Goal: Check status: Check status

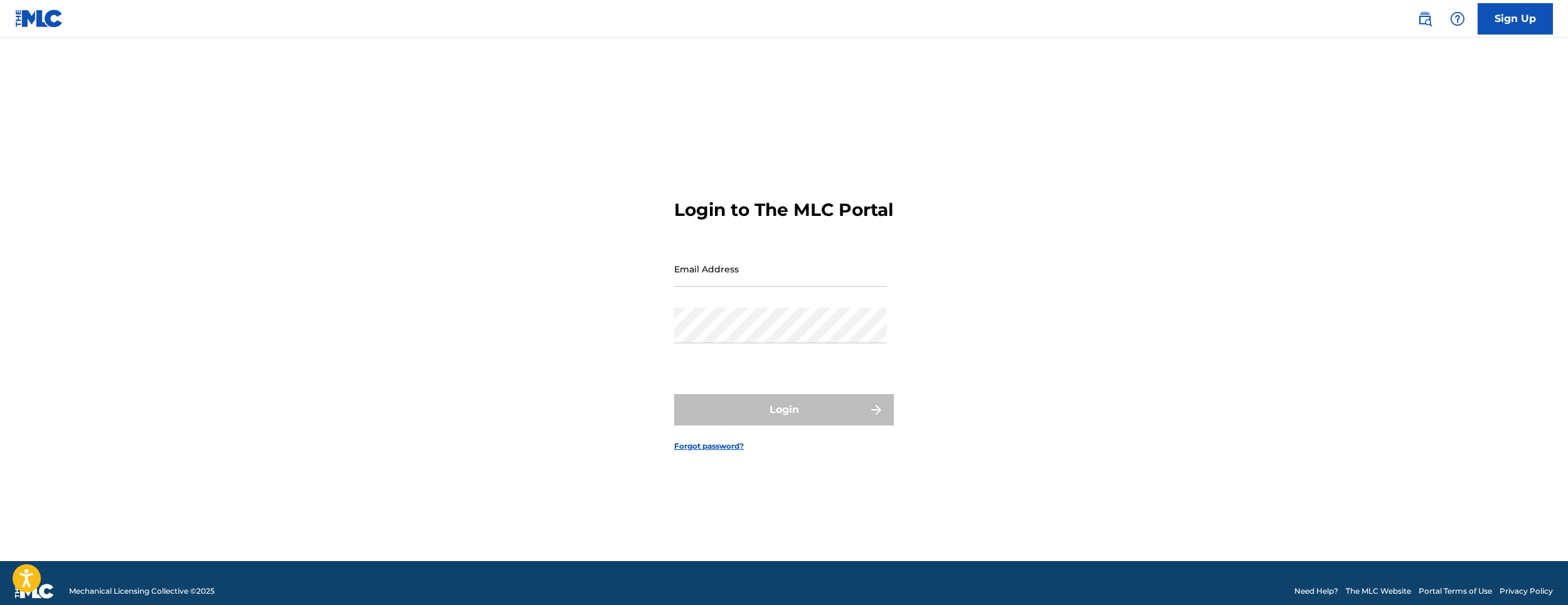
click at [789, 307] on div "Email Address" at bounding box center [780, 279] width 212 height 56
drag, startPoint x: 776, startPoint y: 299, endPoint x: 758, endPoint y: 290, distance: 20.1
click at [776, 299] on div "Email Address" at bounding box center [780, 279] width 212 height 56
click at [758, 287] on input "Email Address" at bounding box center [780, 269] width 212 height 36
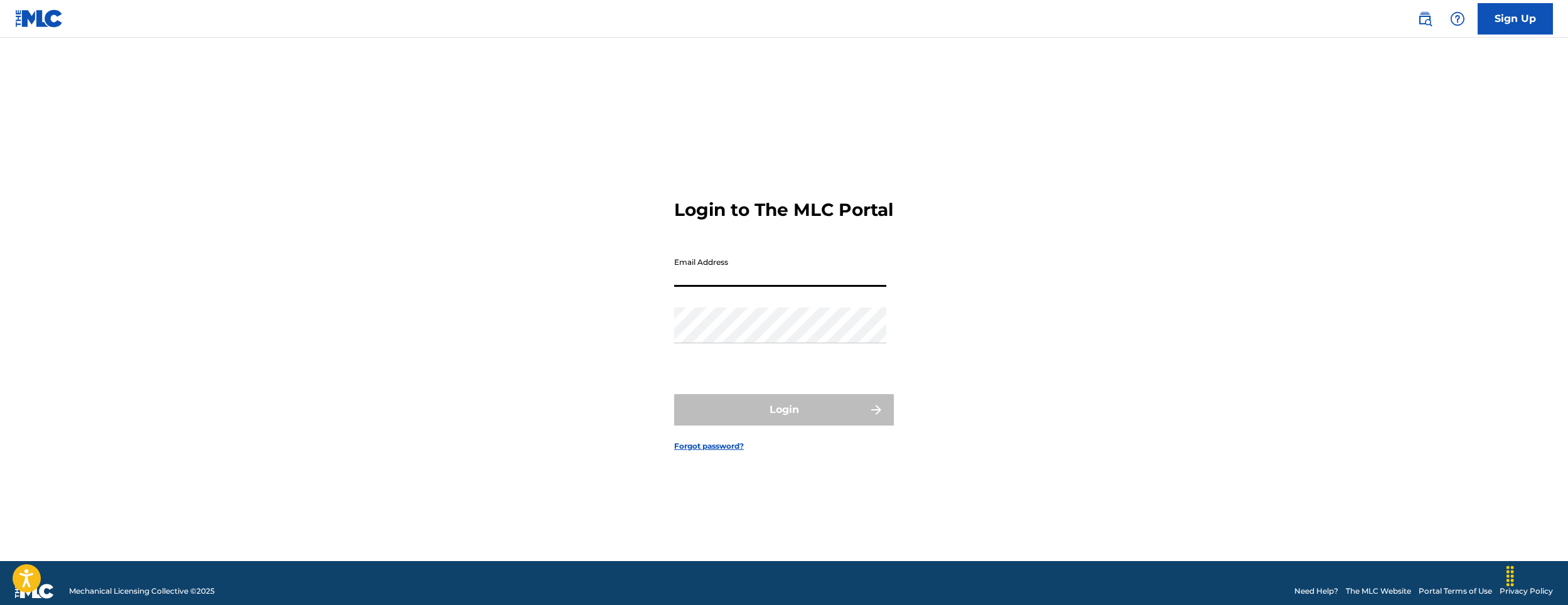
type input "[EMAIL_ADDRESS][DOMAIN_NAME]"
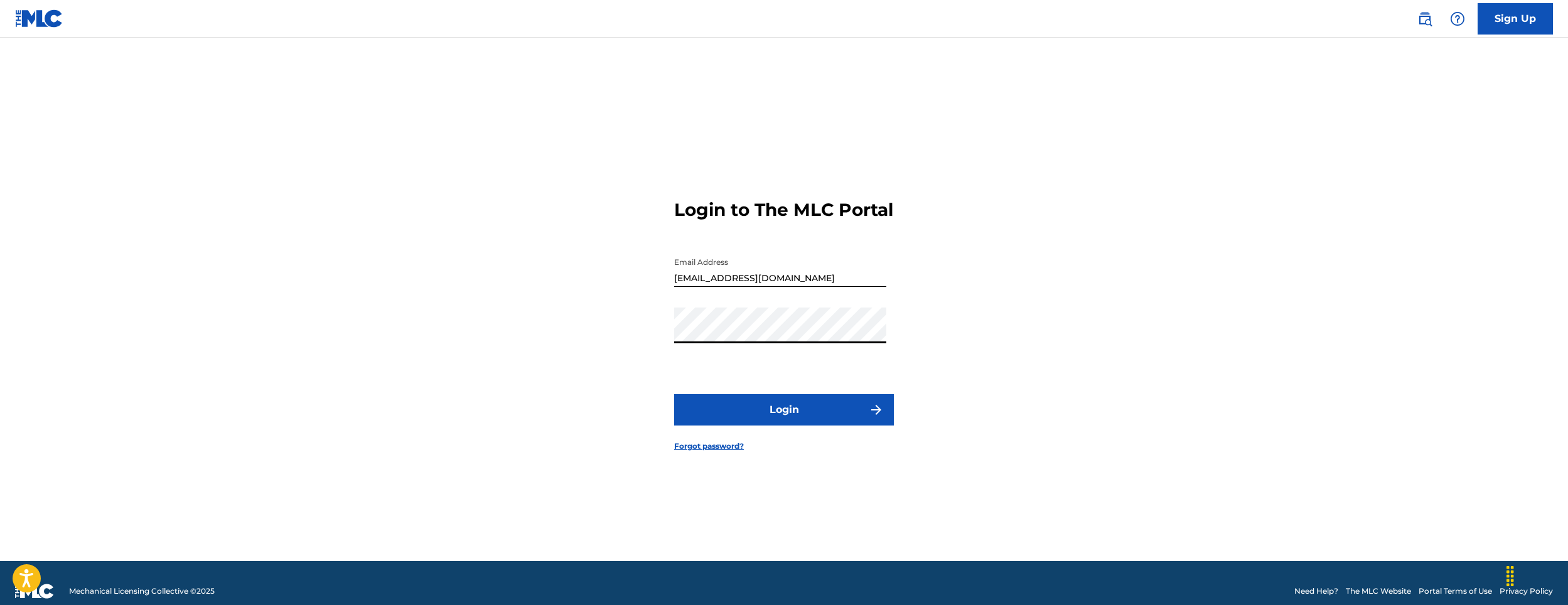
click at [674, 394] on button "Login" at bounding box center [784, 410] width 220 height 31
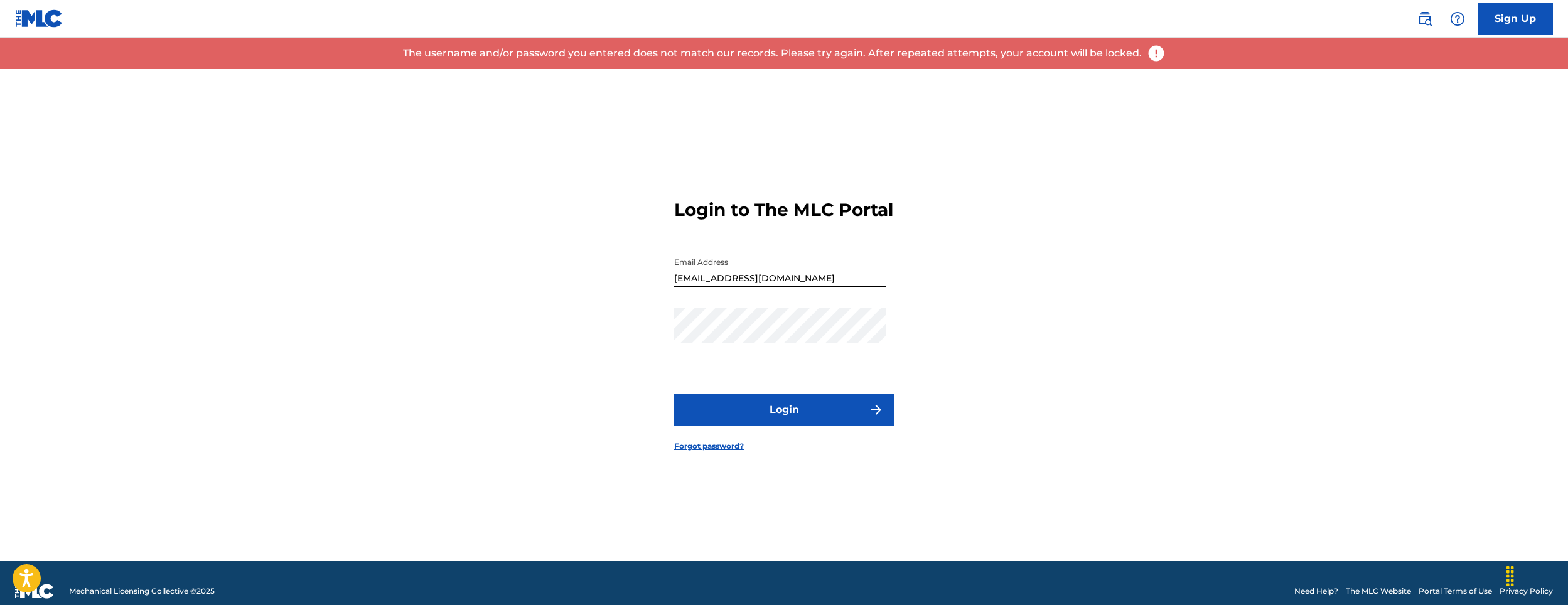
click at [724, 355] on div "Password" at bounding box center [780, 336] width 212 height 56
click at [601, 350] on div "Login to The MLC Portal Email Address [EMAIL_ADDRESS][DOMAIN_NAME] Password Log…" at bounding box center [784, 315] width 879 height 492
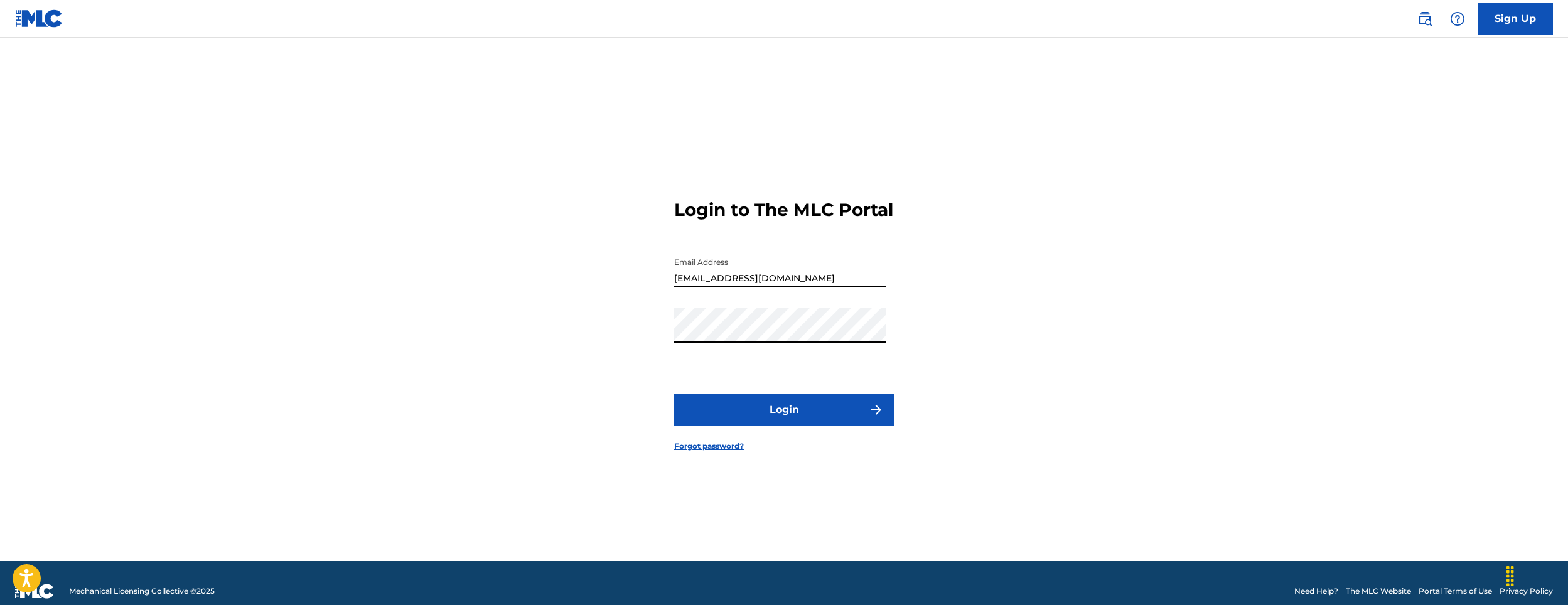
click at [674, 394] on button "Login" at bounding box center [784, 410] width 220 height 31
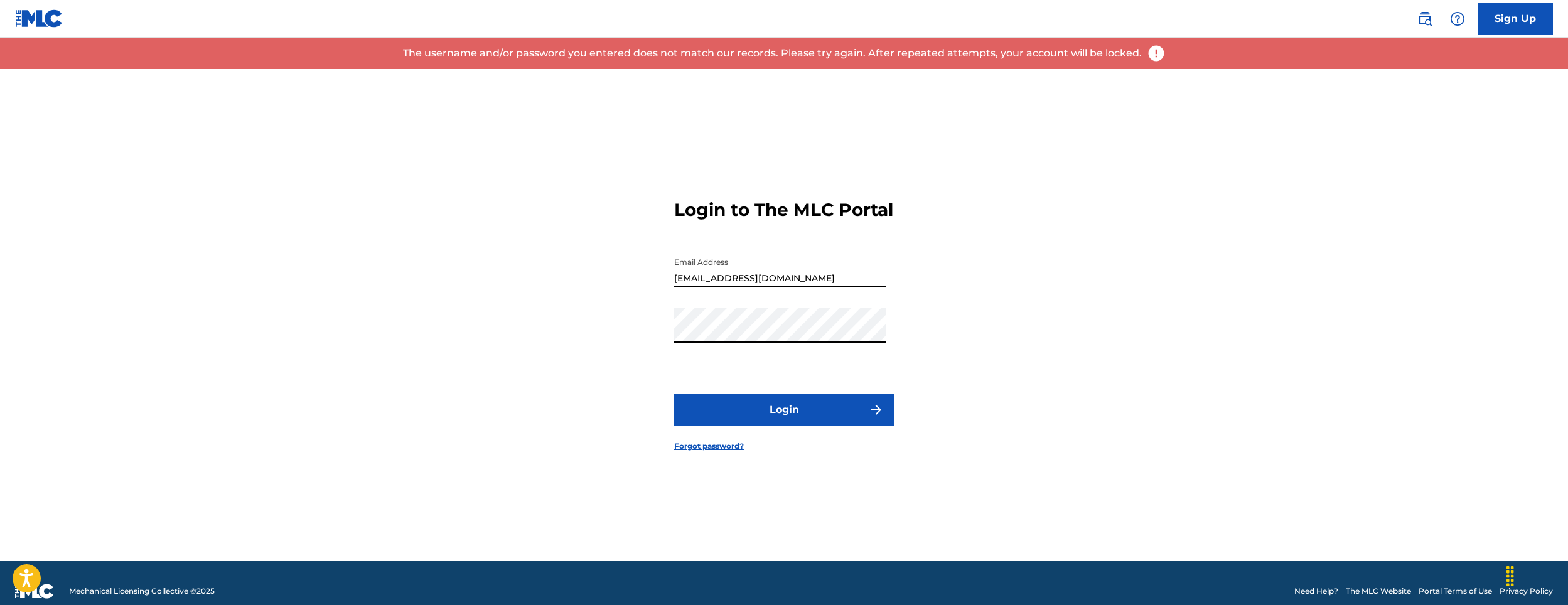
click at [508, 369] on div "Login to The MLC Portal Email Address [EMAIL_ADDRESS][DOMAIN_NAME] Password Log…" at bounding box center [784, 315] width 879 height 492
click at [674, 394] on button "Login" at bounding box center [784, 410] width 220 height 31
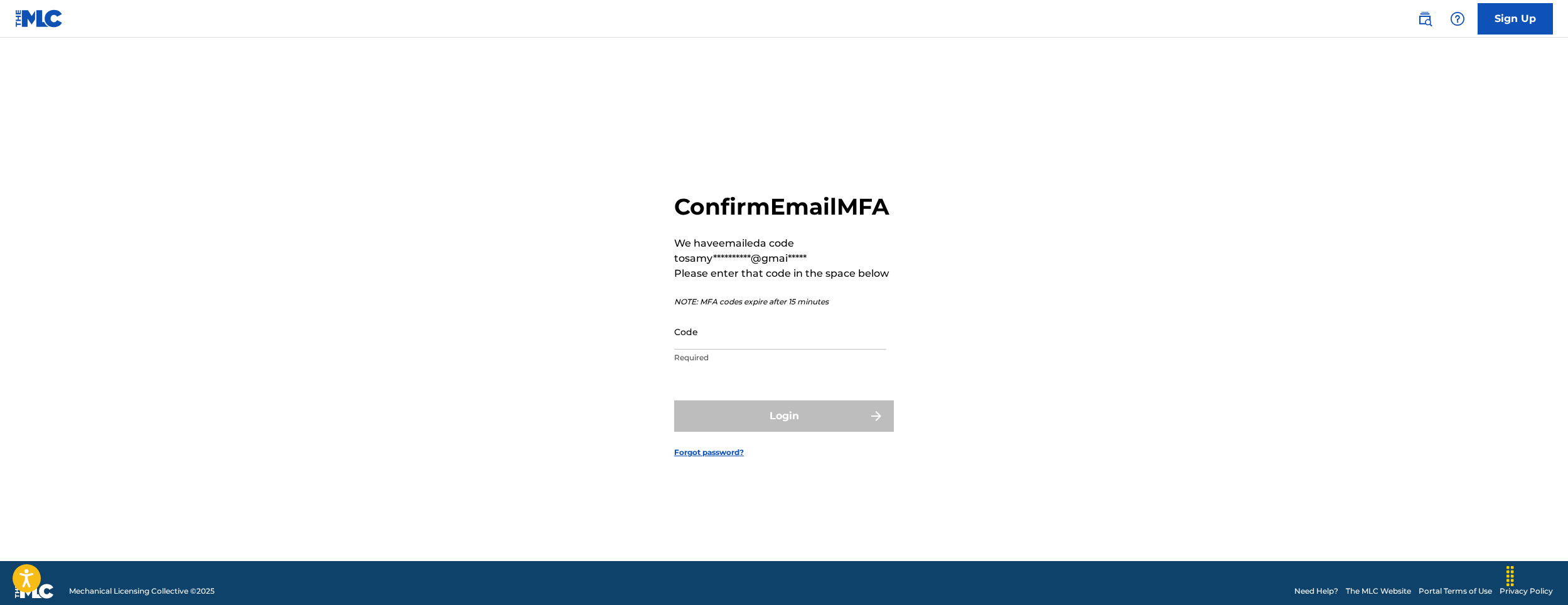
click at [690, 350] on input "Code" at bounding box center [780, 331] width 212 height 36
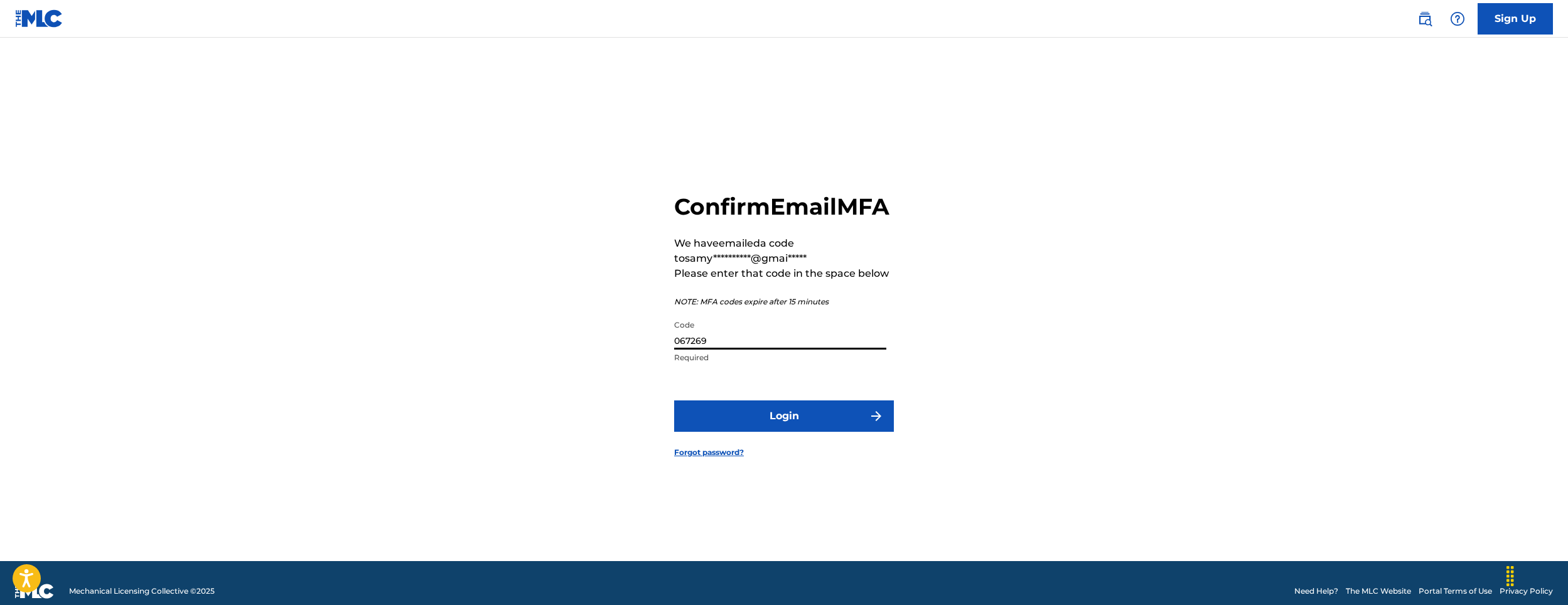
type input "067269"
click at [759, 447] on form "**********" at bounding box center [784, 315] width 220 height 492
click at [763, 432] on button "Login" at bounding box center [784, 416] width 220 height 31
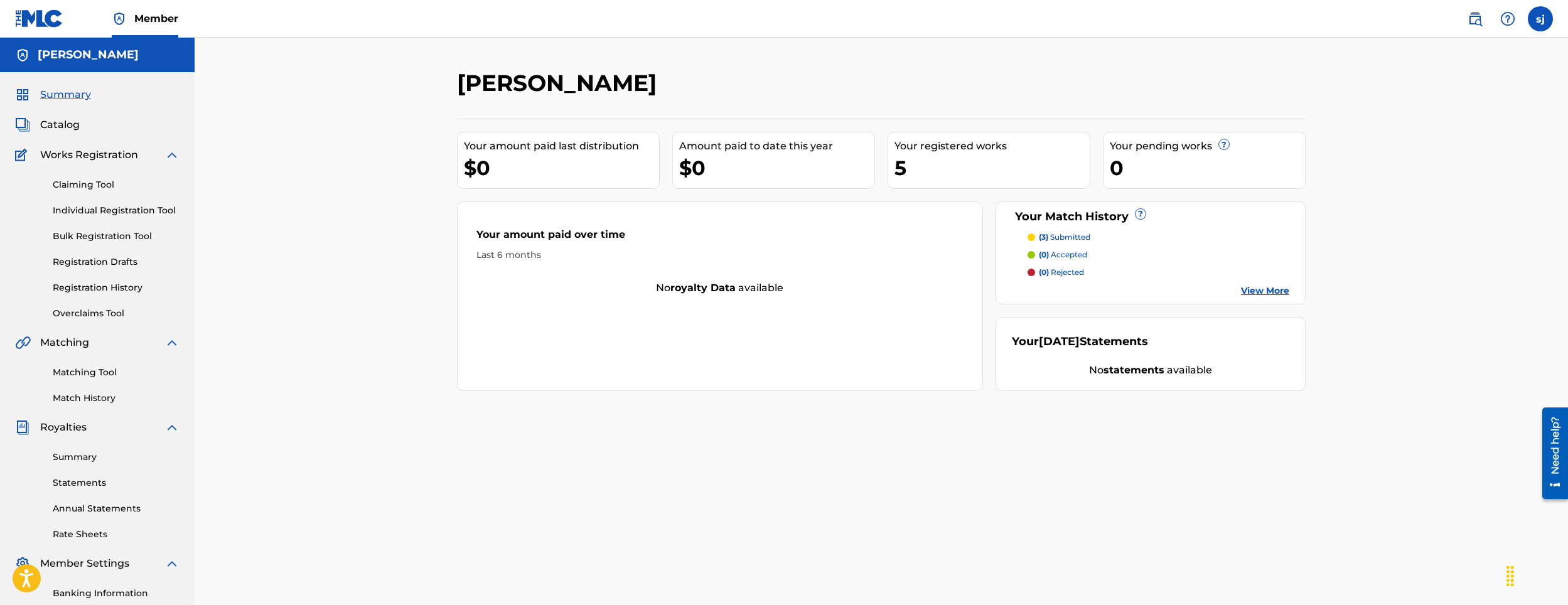
click at [1261, 291] on link "View More" at bounding box center [1266, 291] width 48 height 13
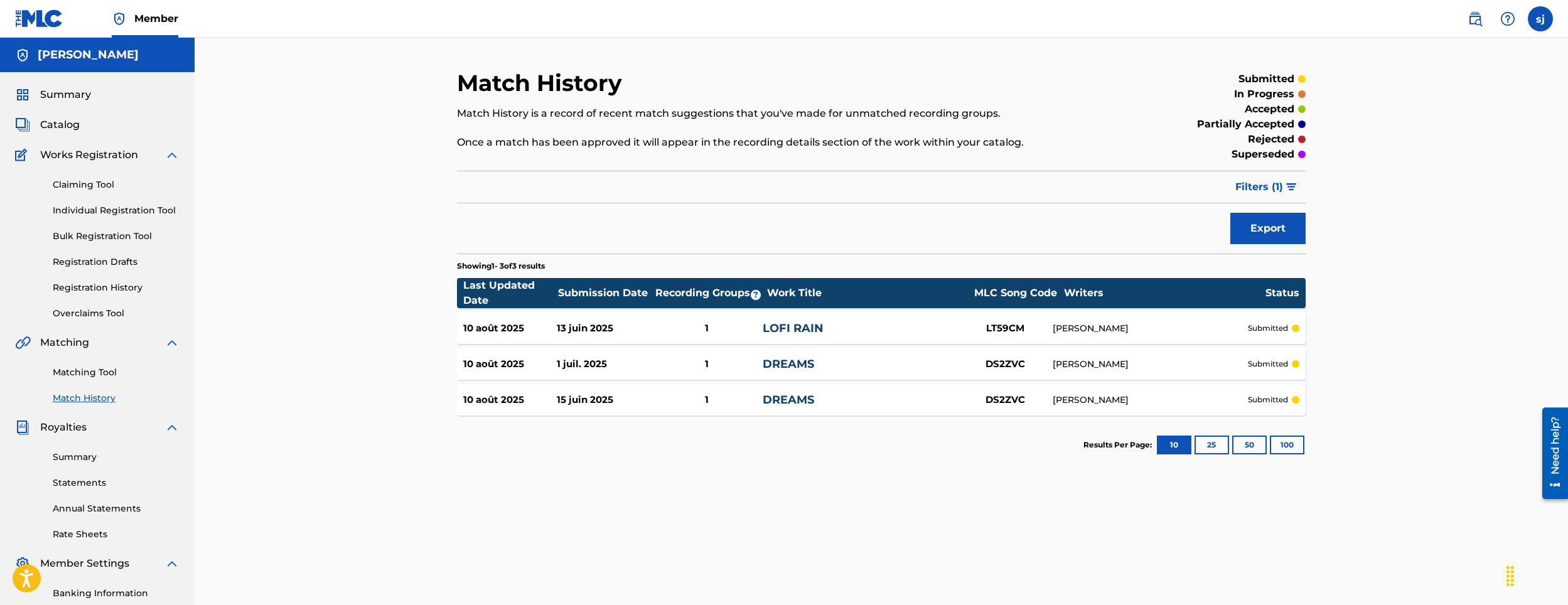
click at [809, 403] on link "DREAMS" at bounding box center [788, 400] width 52 height 14
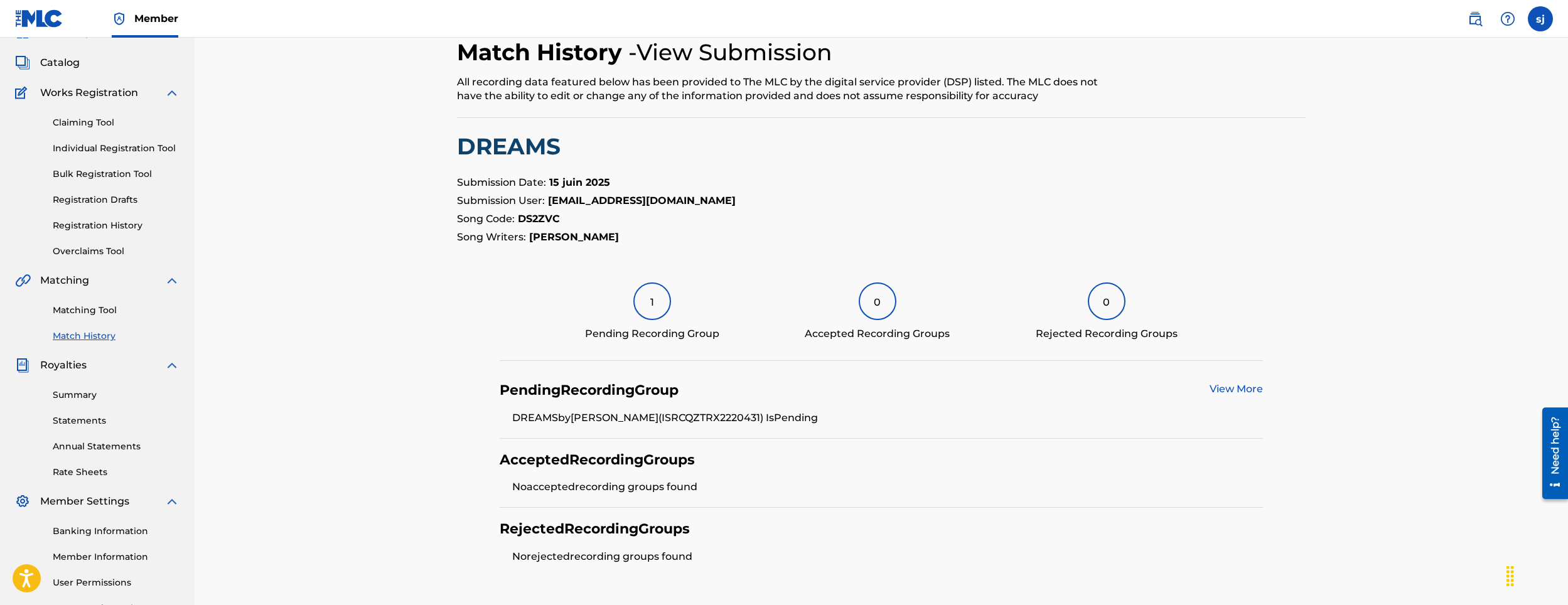
scroll to position [173, 0]
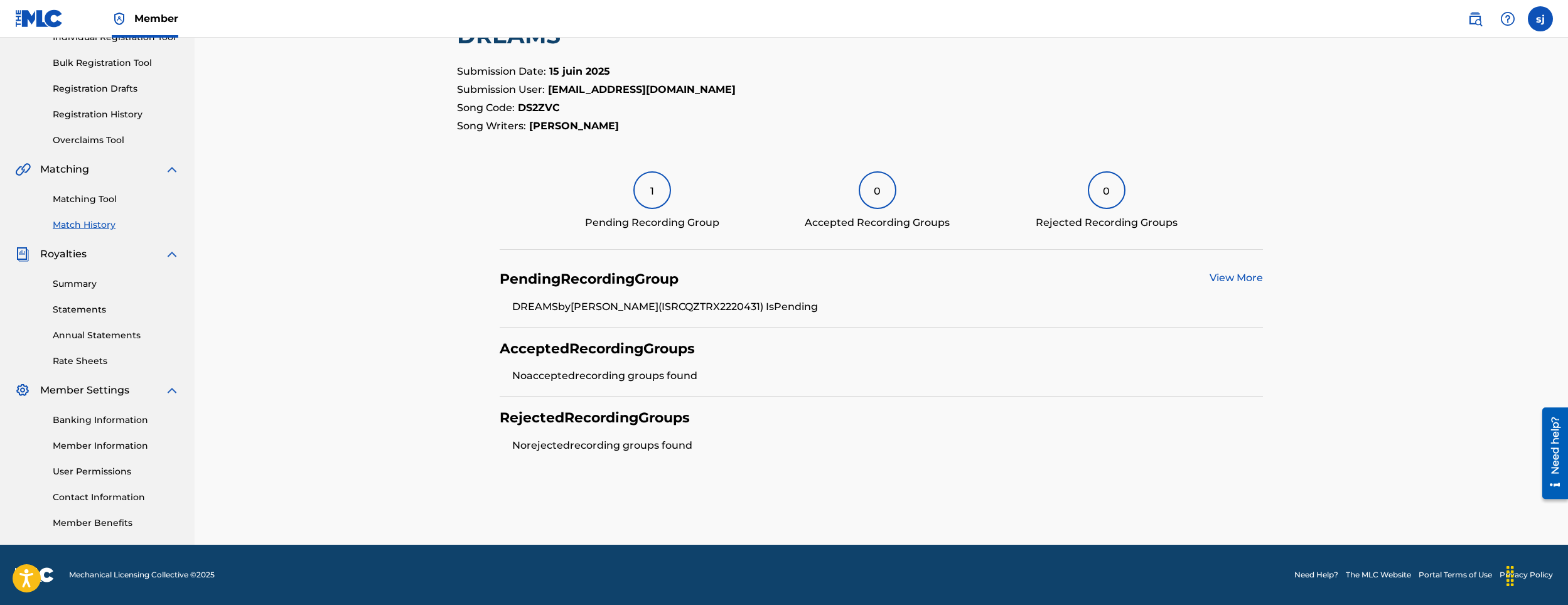
click at [657, 204] on div "1" at bounding box center [653, 190] width 38 height 38
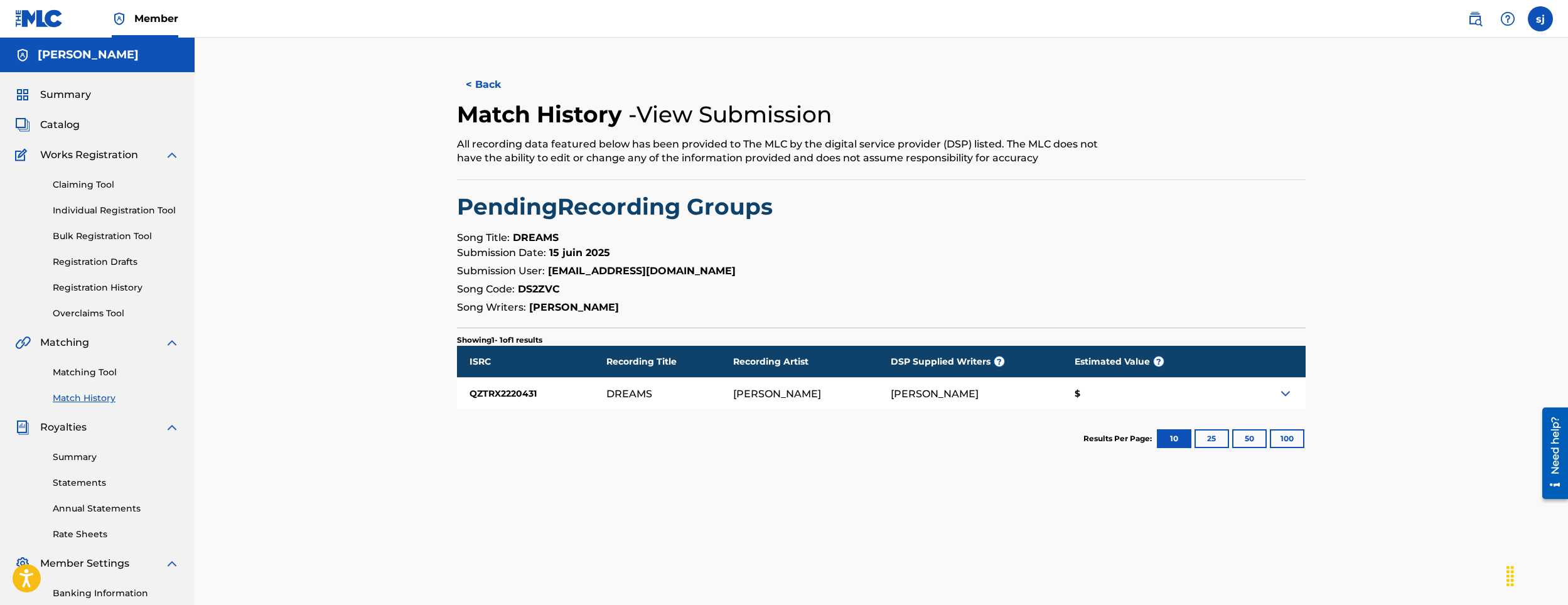
click at [1288, 399] on img at bounding box center [1285, 393] width 15 height 15
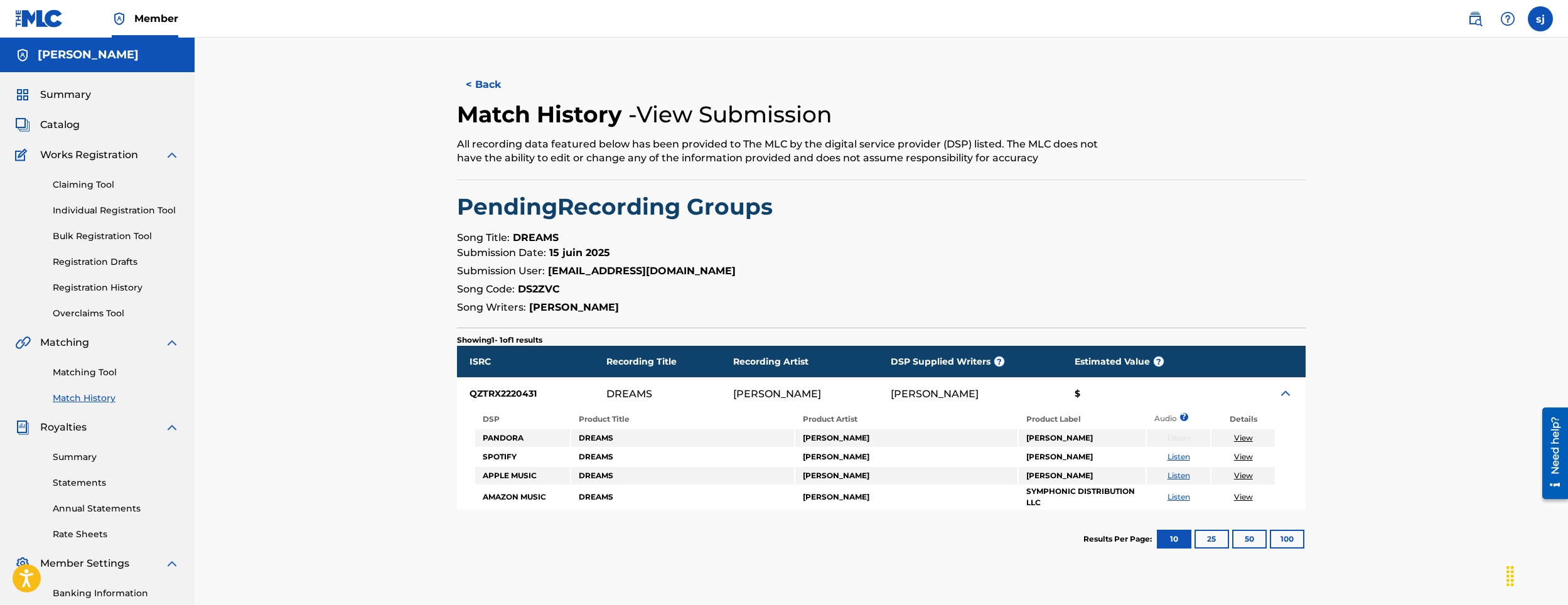
click at [1178, 459] on link "Listen" at bounding box center [1179, 457] width 23 height 9
